Goal: Transaction & Acquisition: Book appointment/travel/reservation

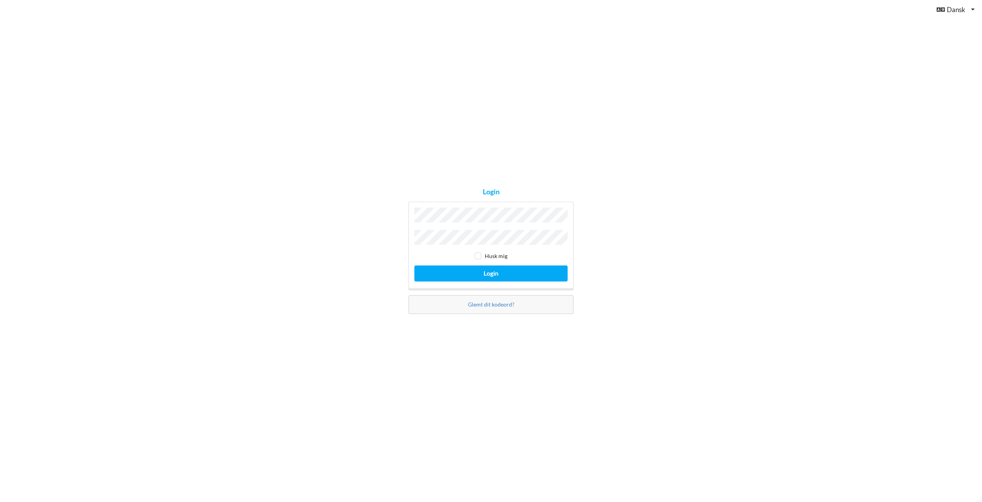
click at [414, 265] on button "Login" at bounding box center [490, 273] width 153 height 16
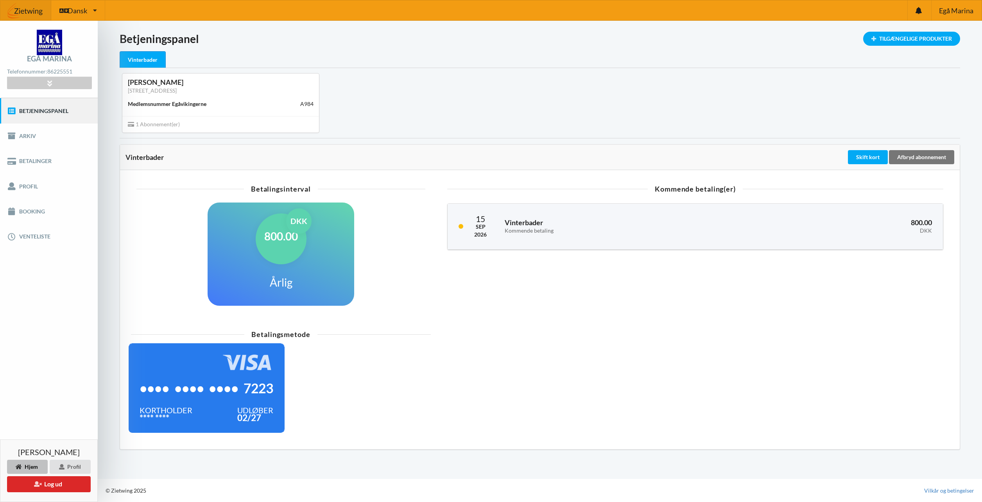
click at [641, 105] on div "Sanne damsgaard Fauerskov Blomstervangen 30, 8250 Egå Medlemsnummer Egåvikinger…" at bounding box center [539, 103] width 851 height 70
click at [39, 214] on link "Booking" at bounding box center [49, 211] width 98 height 25
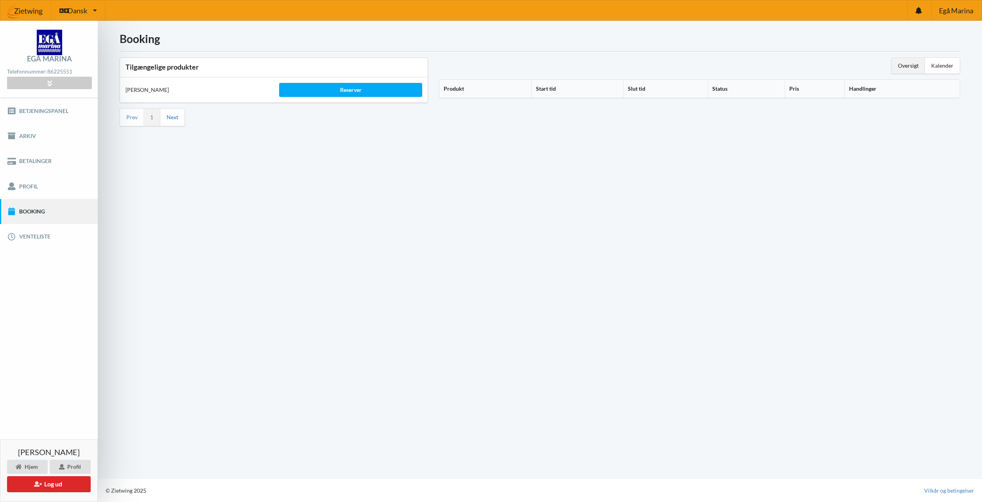
click at [169, 117] on link "Next" at bounding box center [172, 117] width 12 height 7
click at [941, 70] on div "Kalender" at bounding box center [942, 66] width 35 height 16
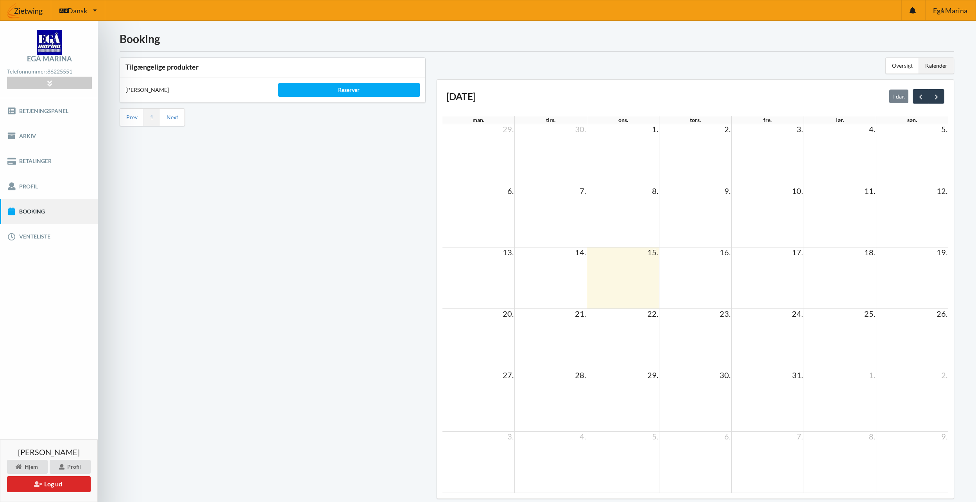
click at [646, 344] on td at bounding box center [623, 338] width 72 height 61
click at [337, 277] on div "Tilgængelige produkter Sauna Gus Reserver Prev 1 Next" at bounding box center [272, 280] width 317 height 457
click at [212, 213] on div "Tilgængelige produkter Sauna Gus Reserver Prev 1 Next" at bounding box center [272, 280] width 317 height 457
click at [658, 271] on td at bounding box center [623, 277] width 72 height 61
click at [638, 271] on td at bounding box center [623, 277] width 72 height 61
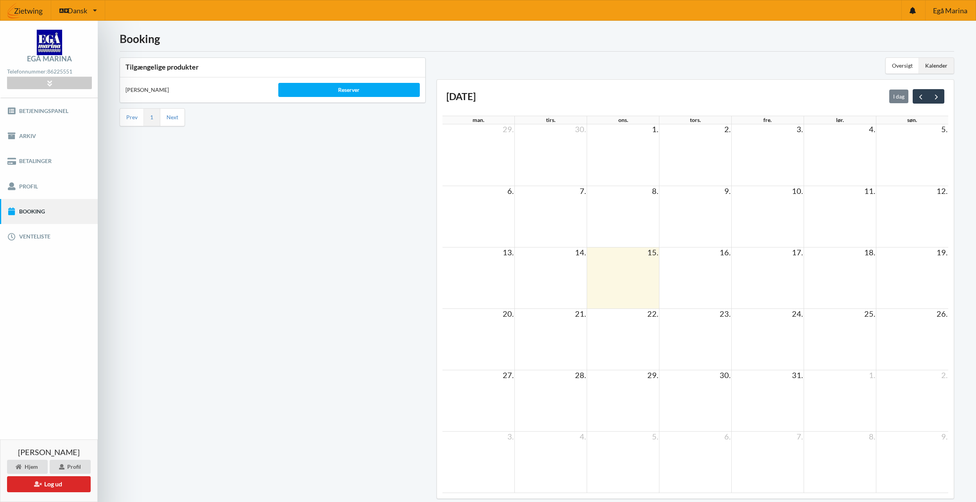
click at [640, 226] on td at bounding box center [623, 216] width 72 height 61
click at [124, 112] on li "Prev" at bounding box center [132, 117] width 24 height 17
click at [34, 208] on link "Booking" at bounding box center [49, 211] width 98 height 25
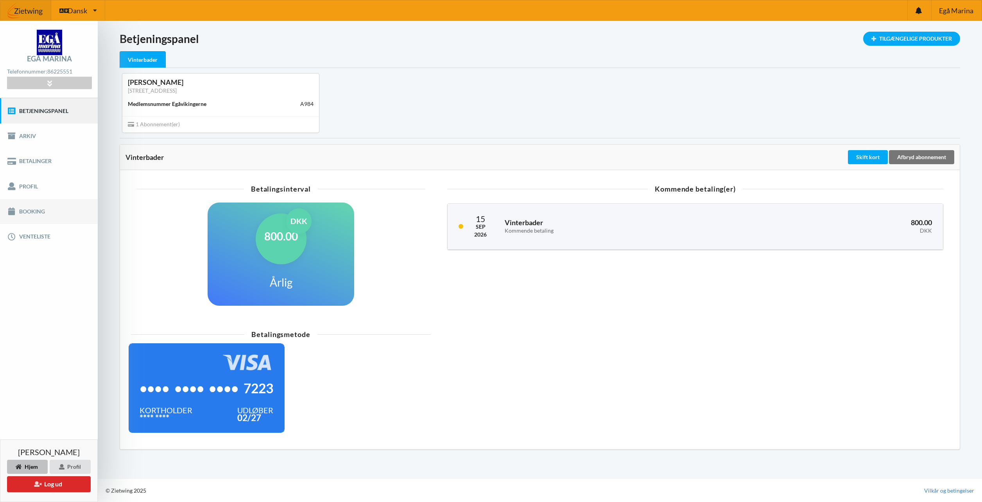
click at [26, 213] on link "Booking" at bounding box center [49, 211] width 98 height 25
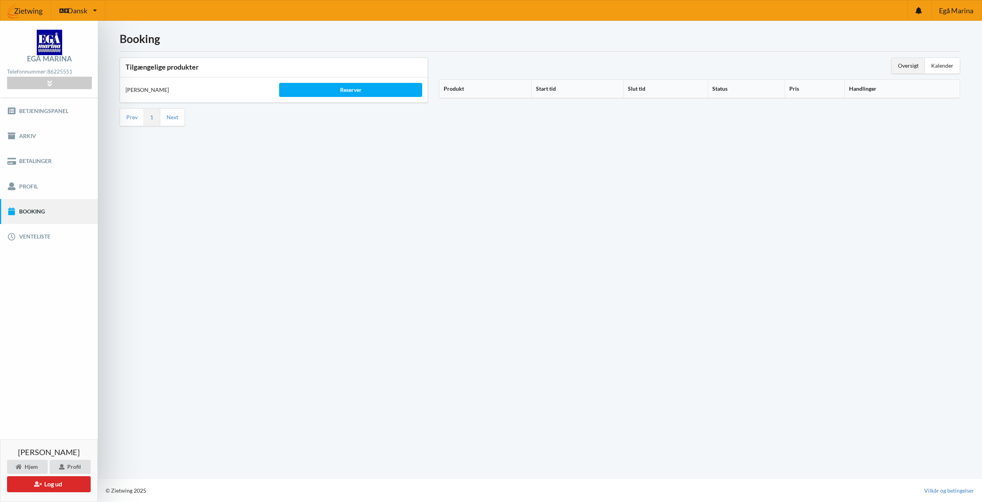
click at [153, 87] on div "[PERSON_NAME]" at bounding box center [197, 90] width 154 height 19
click at [344, 92] on div "Reserver" at bounding box center [350, 90] width 143 height 14
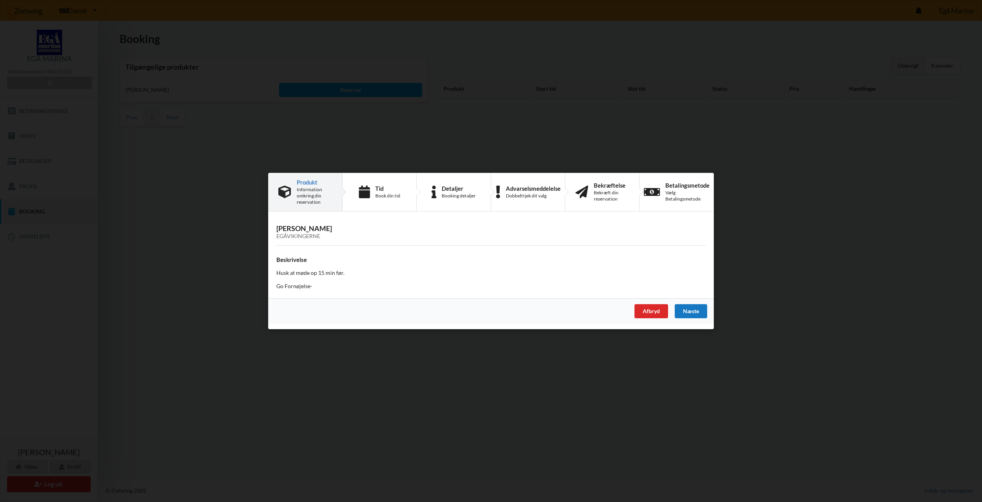
click at [688, 316] on div "Næste" at bounding box center [691, 311] width 32 height 14
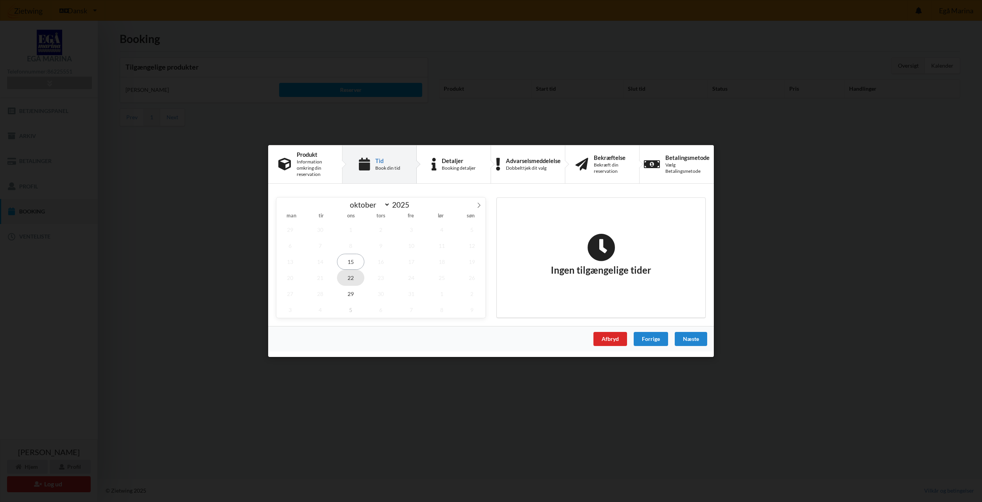
click at [347, 276] on span "22" at bounding box center [350, 278] width 27 height 16
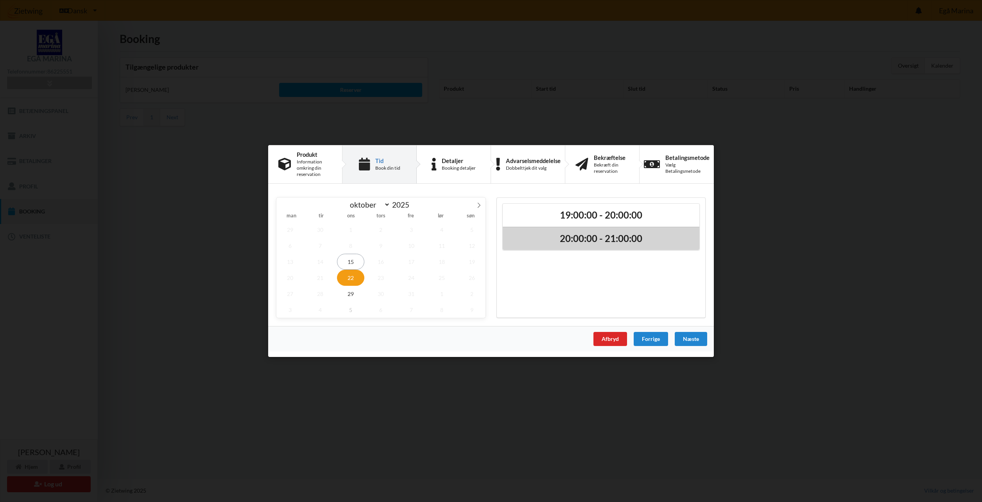
click at [584, 244] on h2 "20:00:00 - 21:00:00" at bounding box center [601, 239] width 186 height 12
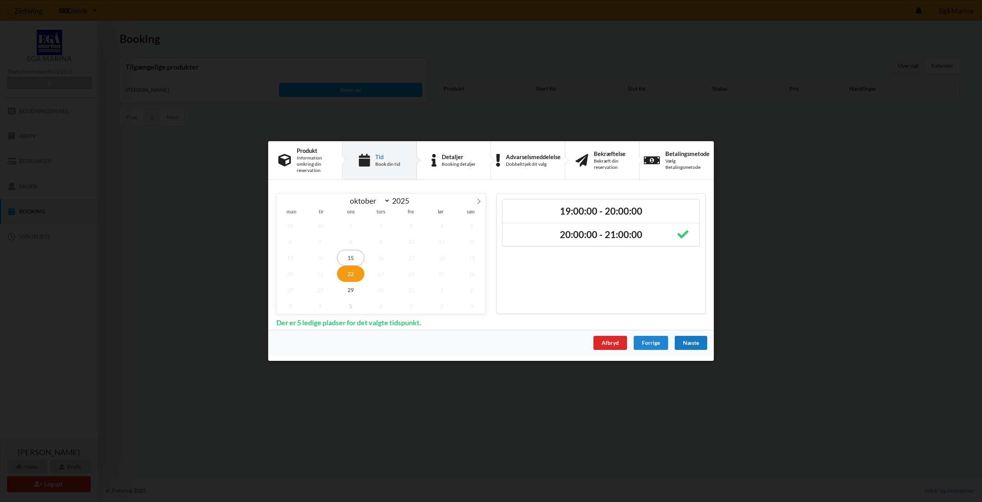
click at [695, 344] on div "Næste" at bounding box center [691, 343] width 32 height 14
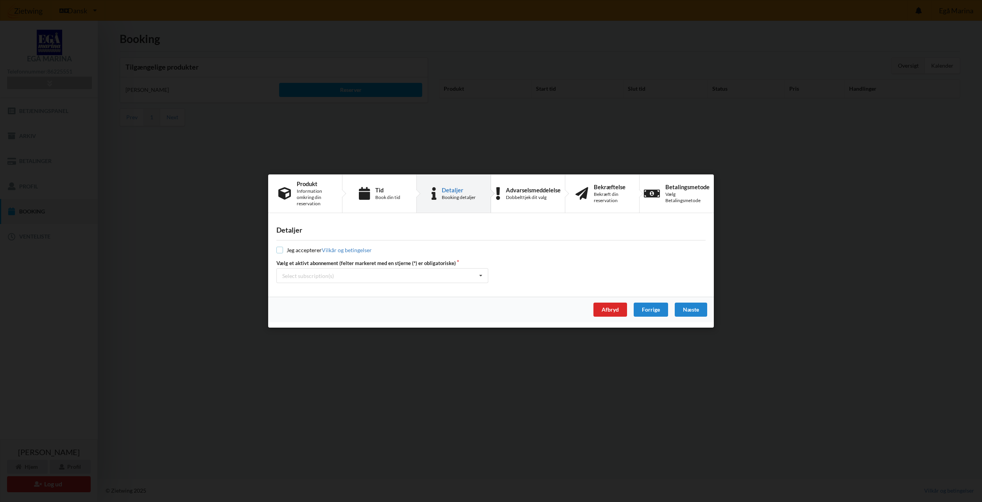
click at [277, 248] on input "checkbox" at bounding box center [279, 250] width 7 height 7
checkbox input "true"
click at [481, 279] on icon at bounding box center [481, 275] width 12 height 14
click at [327, 288] on div "* Vinterbader" at bounding box center [382, 290] width 211 height 14
click at [692, 311] on div "Næste" at bounding box center [691, 309] width 32 height 14
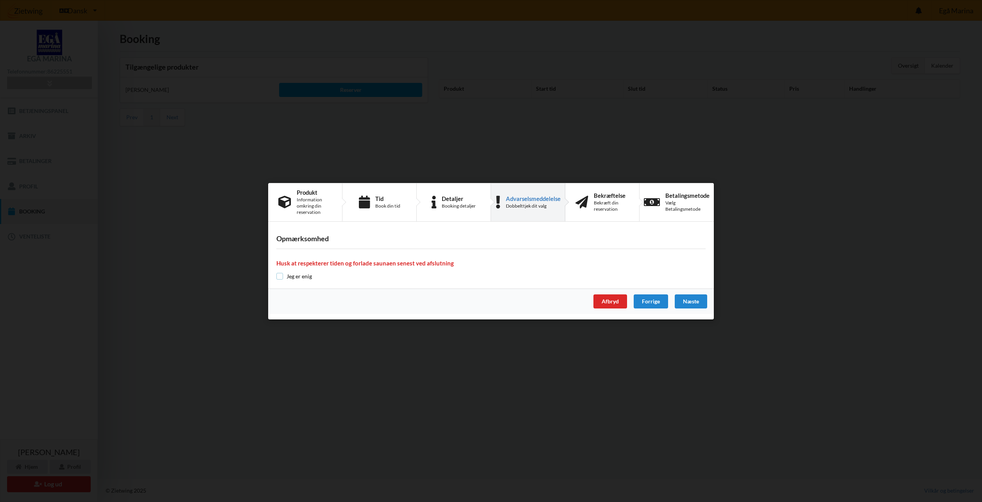
click at [281, 277] on input "checkbox" at bounding box center [279, 276] width 7 height 7
checkbox input "true"
click at [697, 302] on div "Næste" at bounding box center [691, 301] width 32 height 14
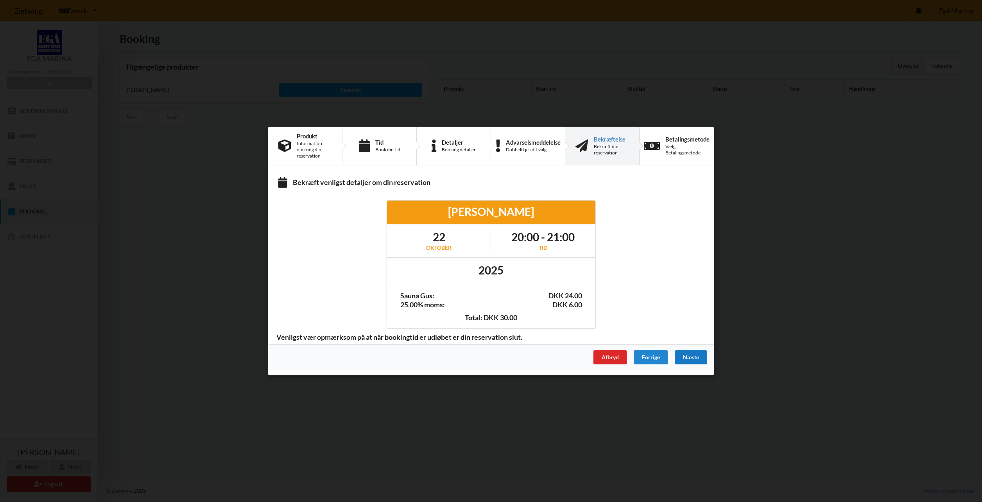
click at [694, 357] on div "Næste" at bounding box center [691, 357] width 32 height 14
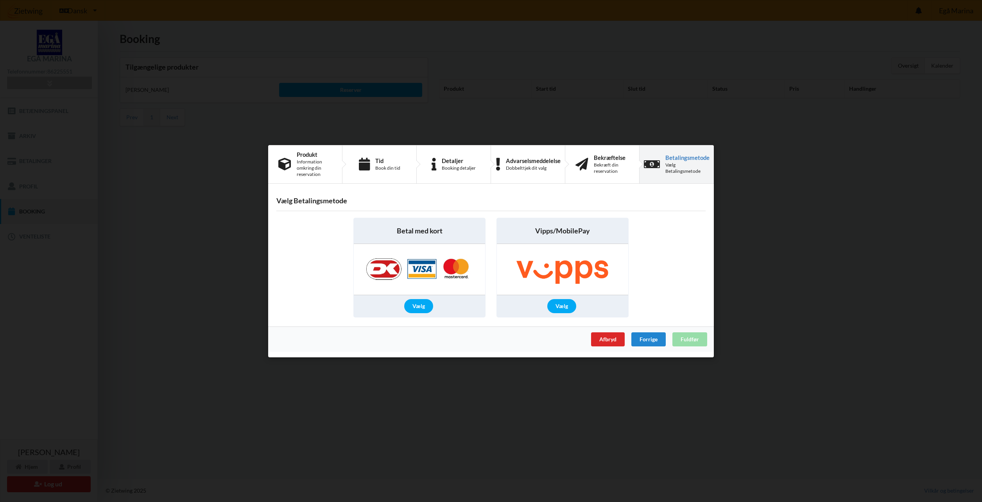
click at [565, 244] on img at bounding box center [562, 269] width 126 height 51
click at [574, 303] on div "Vælg" at bounding box center [561, 306] width 29 height 14
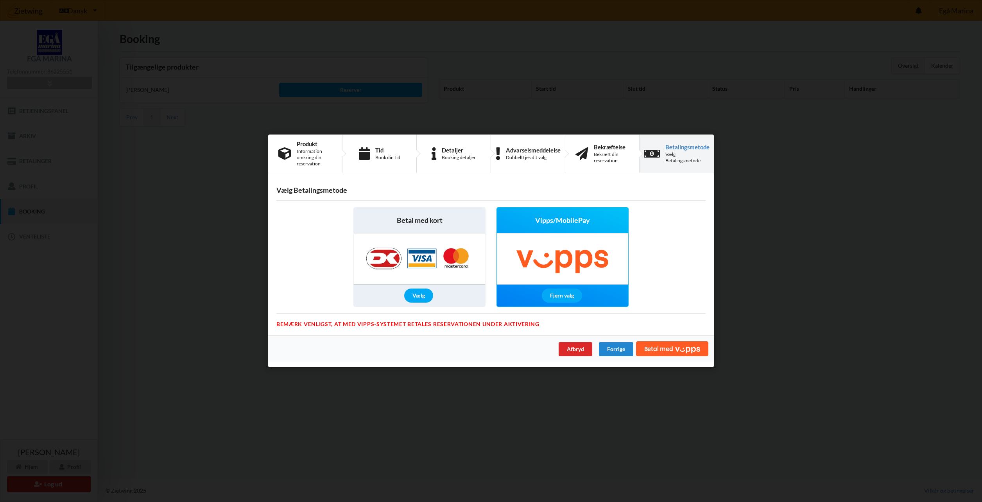
click at [574, 234] on img at bounding box center [562, 258] width 126 height 51
click at [565, 215] on span "Vipps/MobilePay" at bounding box center [562, 220] width 55 height 10
click at [678, 350] on icon "Vipps" at bounding box center [687, 350] width 25 height 6
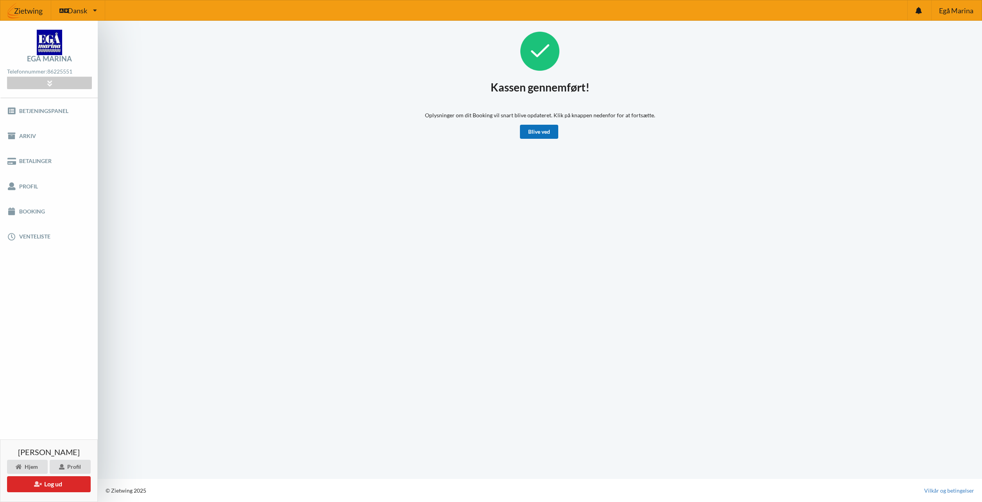
click at [546, 133] on link "Blive ved" at bounding box center [539, 132] width 38 height 14
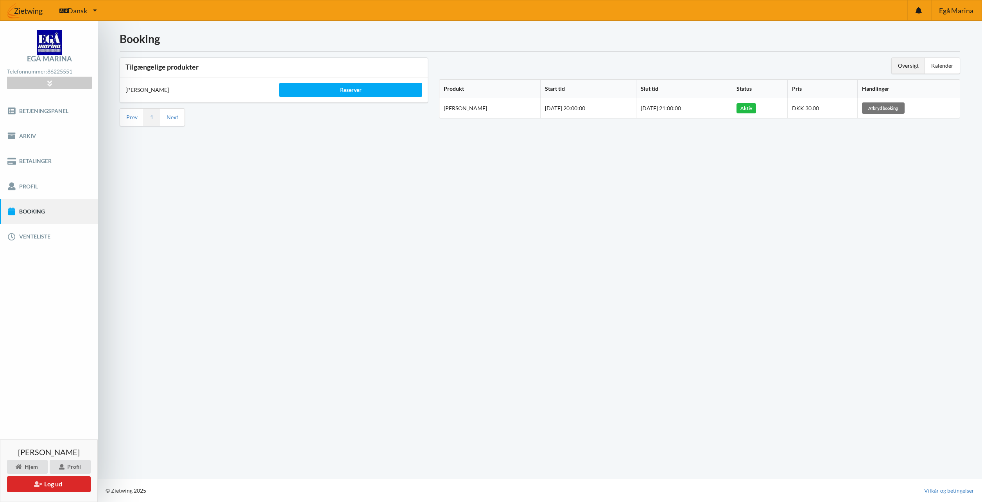
click at [552, 222] on div "Booking Tilgængelige produkter Sauna Gus Reserver Prev 1 Next Oversigt Kalender…" at bounding box center [540, 250] width 884 height 458
drag, startPoint x: 254, startPoint y: 218, endPoint x: 267, endPoint y: 225, distance: 15.4
click at [254, 218] on div "Booking Tilgængelige produkter Sauna Gus Reserver Prev 1 Next Oversigt Kalender…" at bounding box center [540, 250] width 884 height 458
